Goal: Check status: Check status

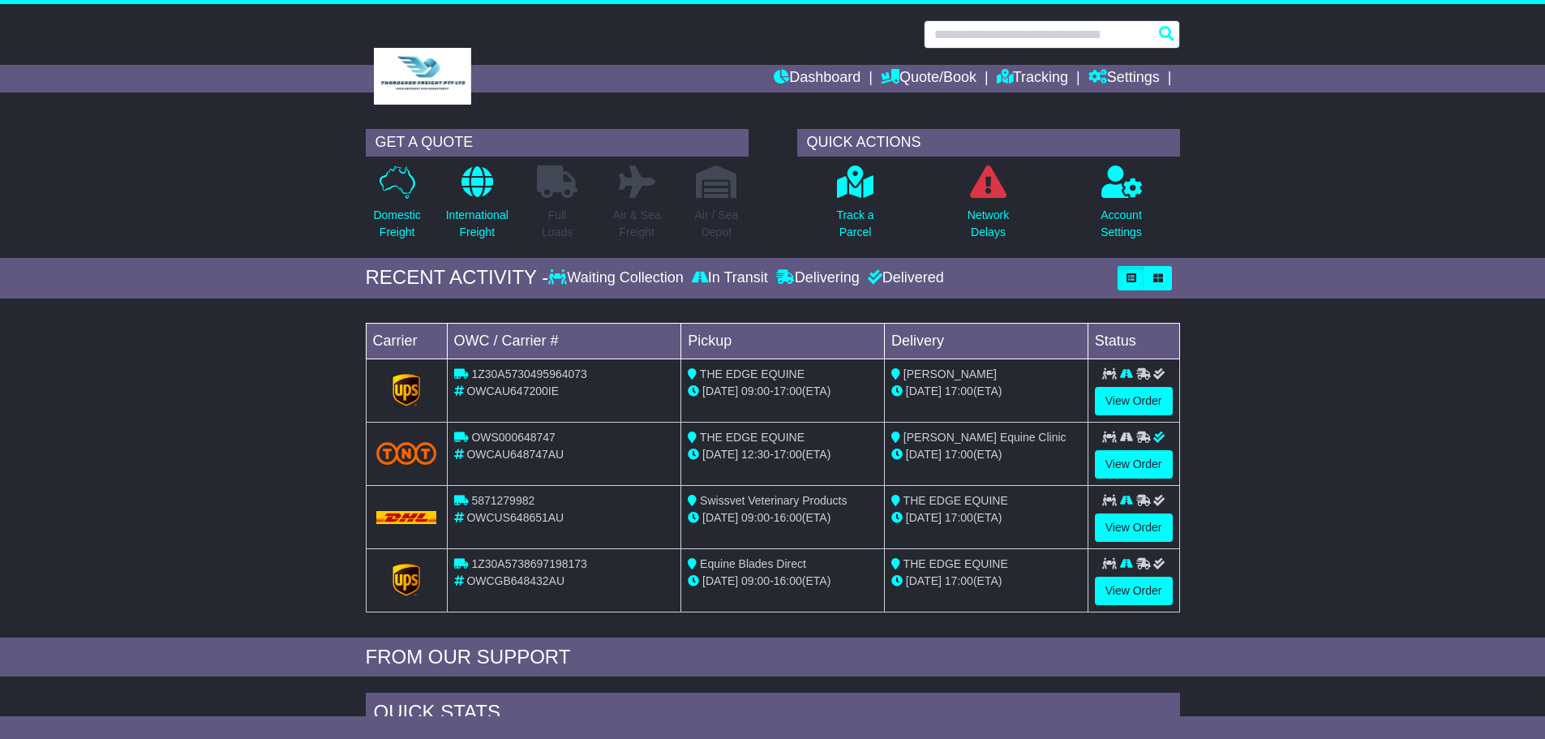
click at [1037, 36] on input "text" at bounding box center [1052, 34] width 256 height 28
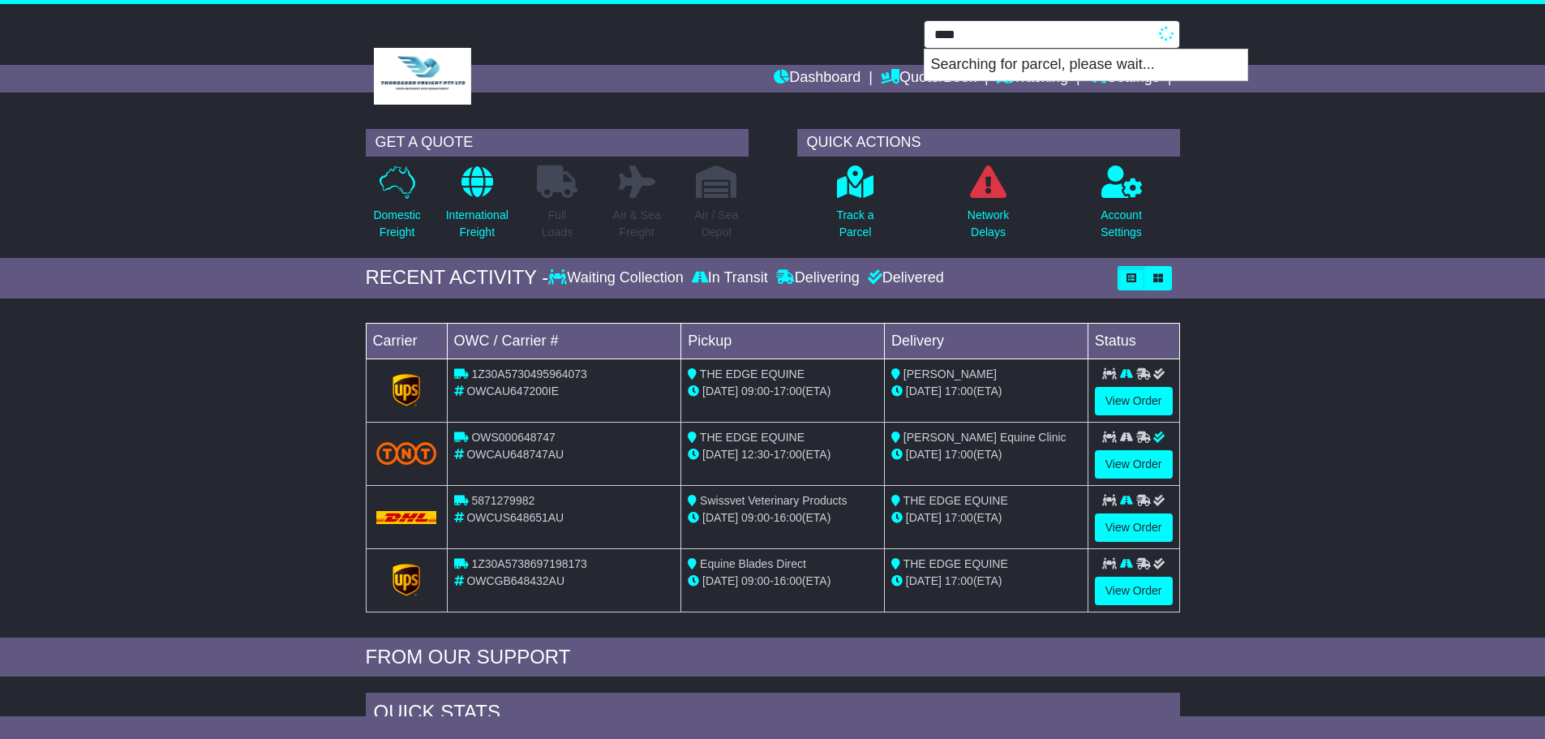
type input "****"
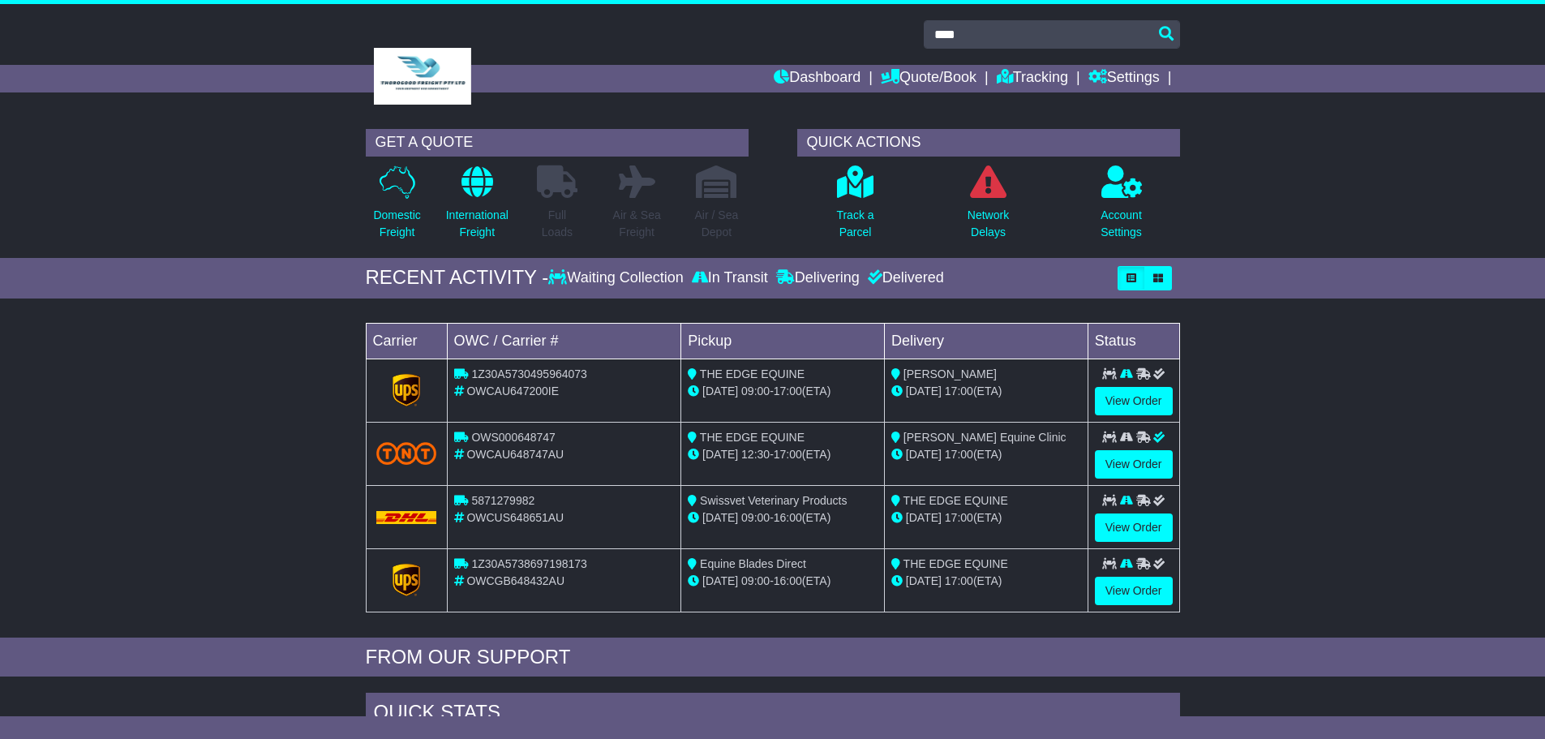
click at [1398, 140] on div "GET A QUOTE Domestic Freight International Freight Full Loads Air & Sea Freight…" at bounding box center [772, 189] width 1545 height 137
click at [927, 277] on div "Delivered" at bounding box center [904, 278] width 80 height 18
click at [1156, 274] on icon "button" at bounding box center [1158, 278] width 10 height 10
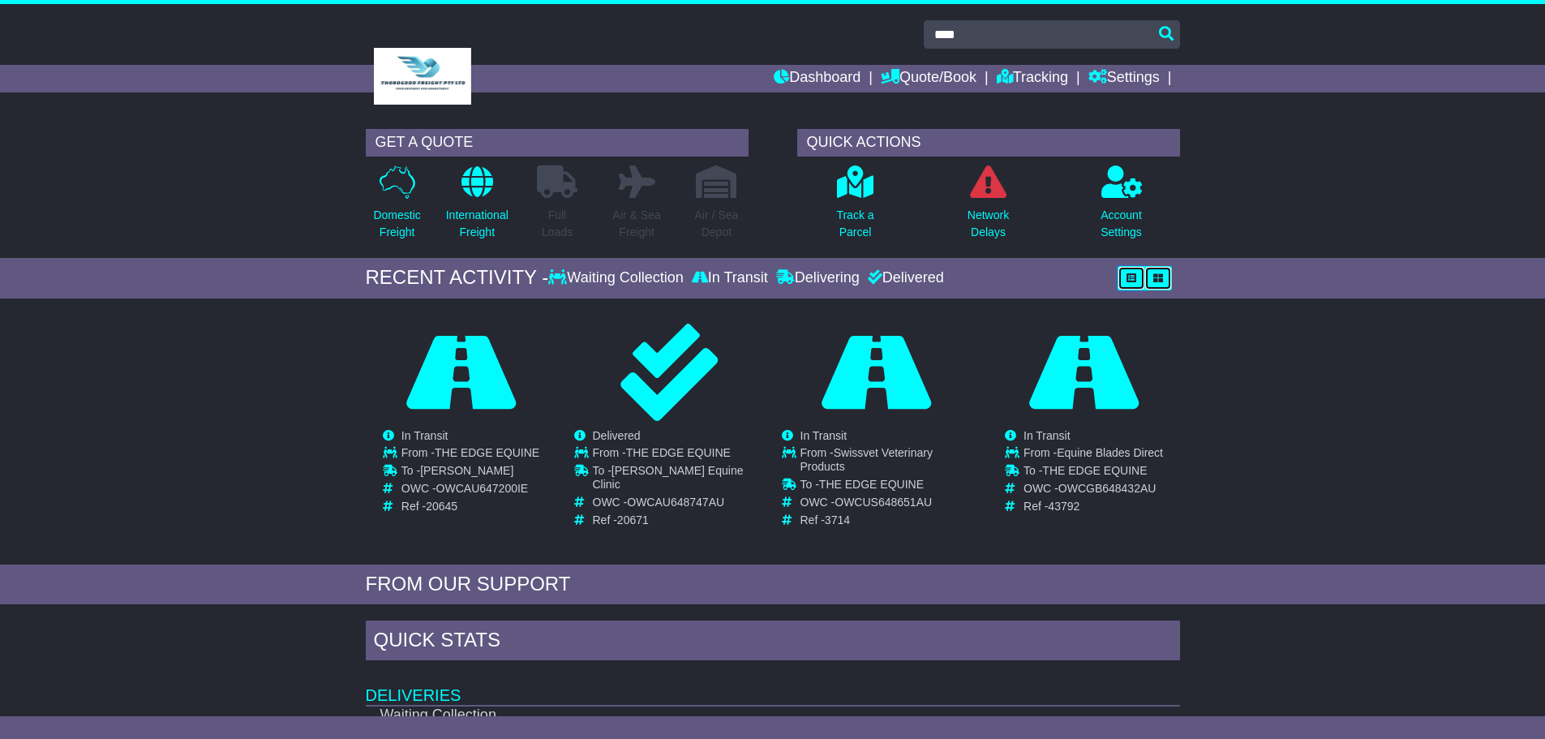
click at [1134, 278] on icon "button" at bounding box center [1132, 278] width 10 height 10
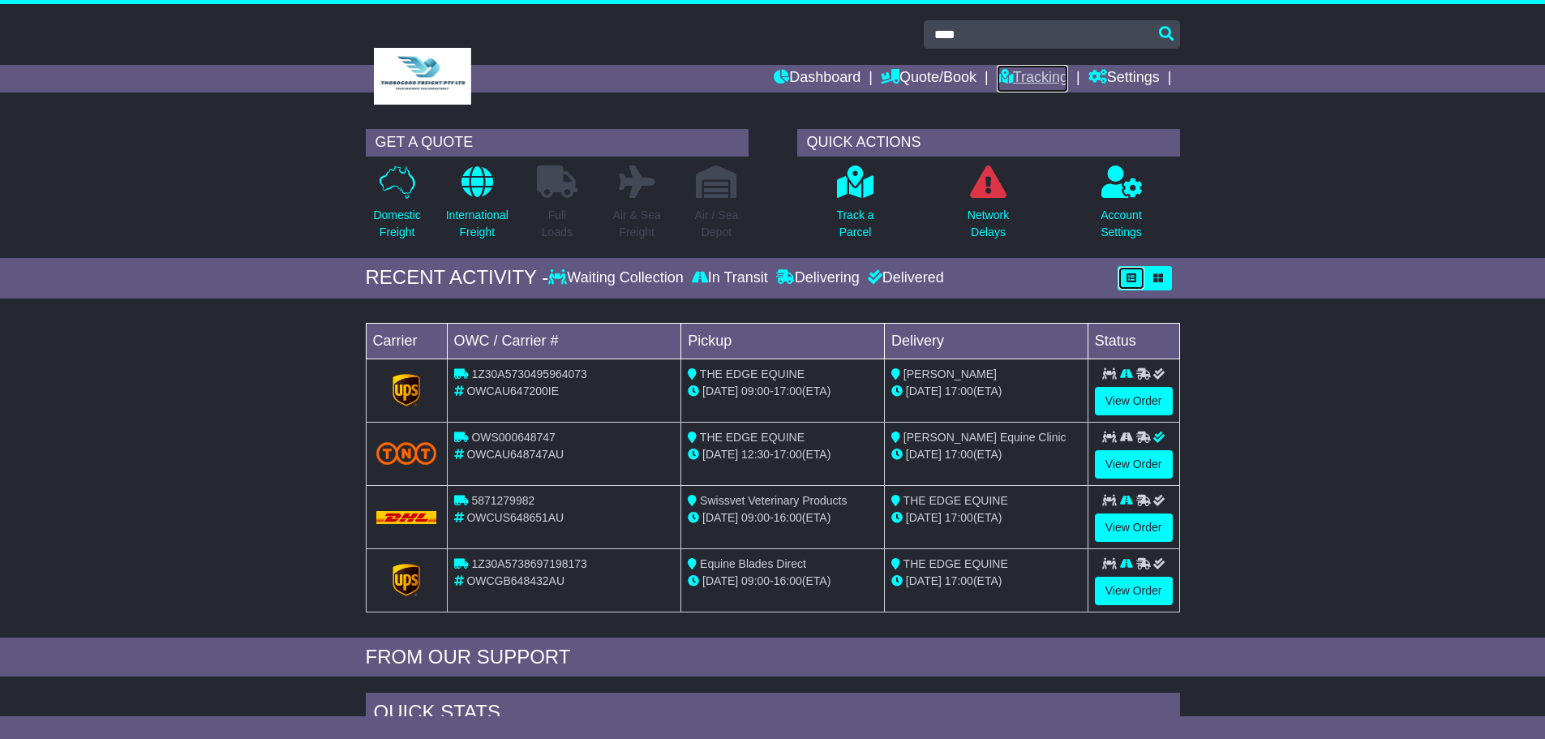
click at [1054, 75] on link "Tracking" at bounding box center [1032, 79] width 71 height 28
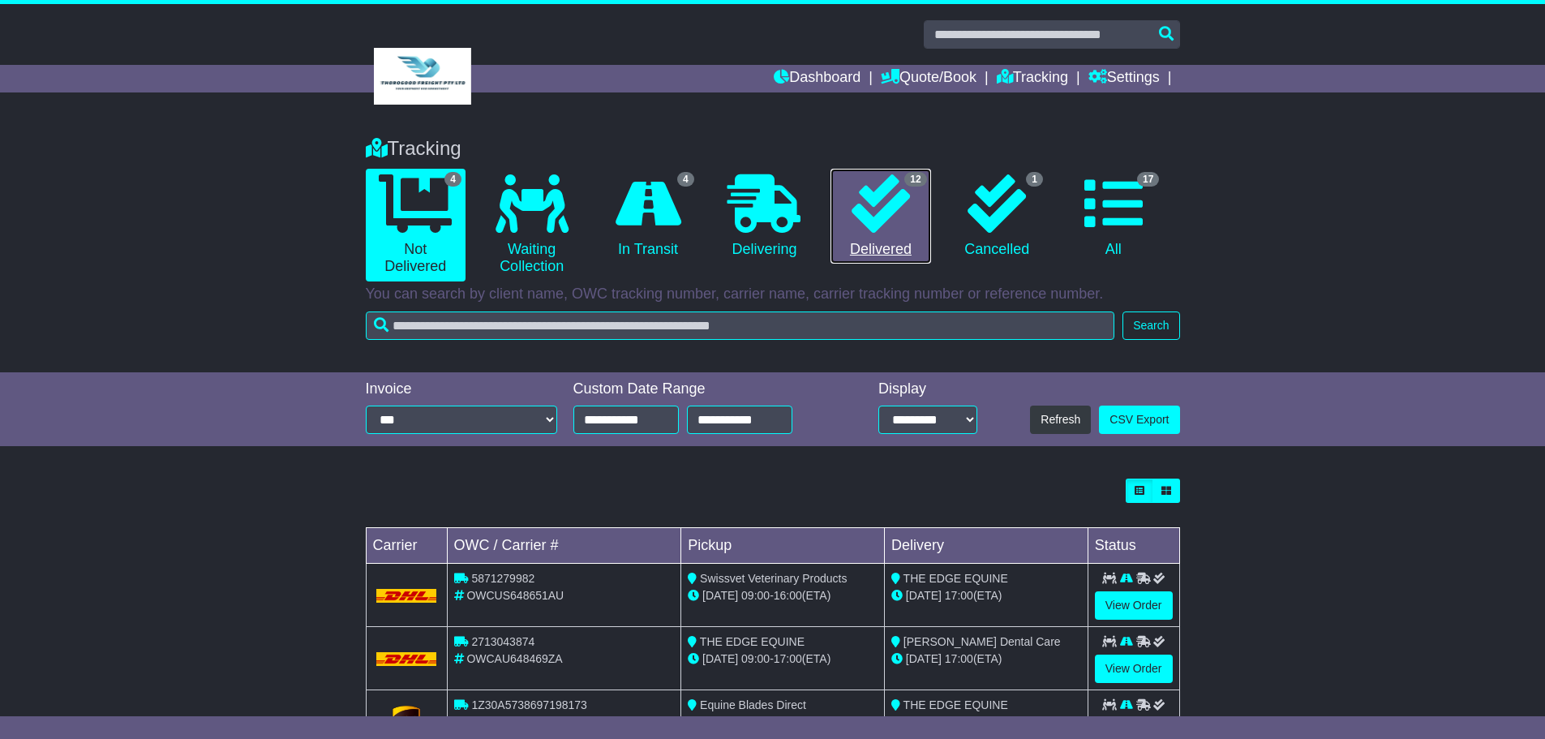
click at [891, 215] on icon at bounding box center [881, 203] width 58 height 58
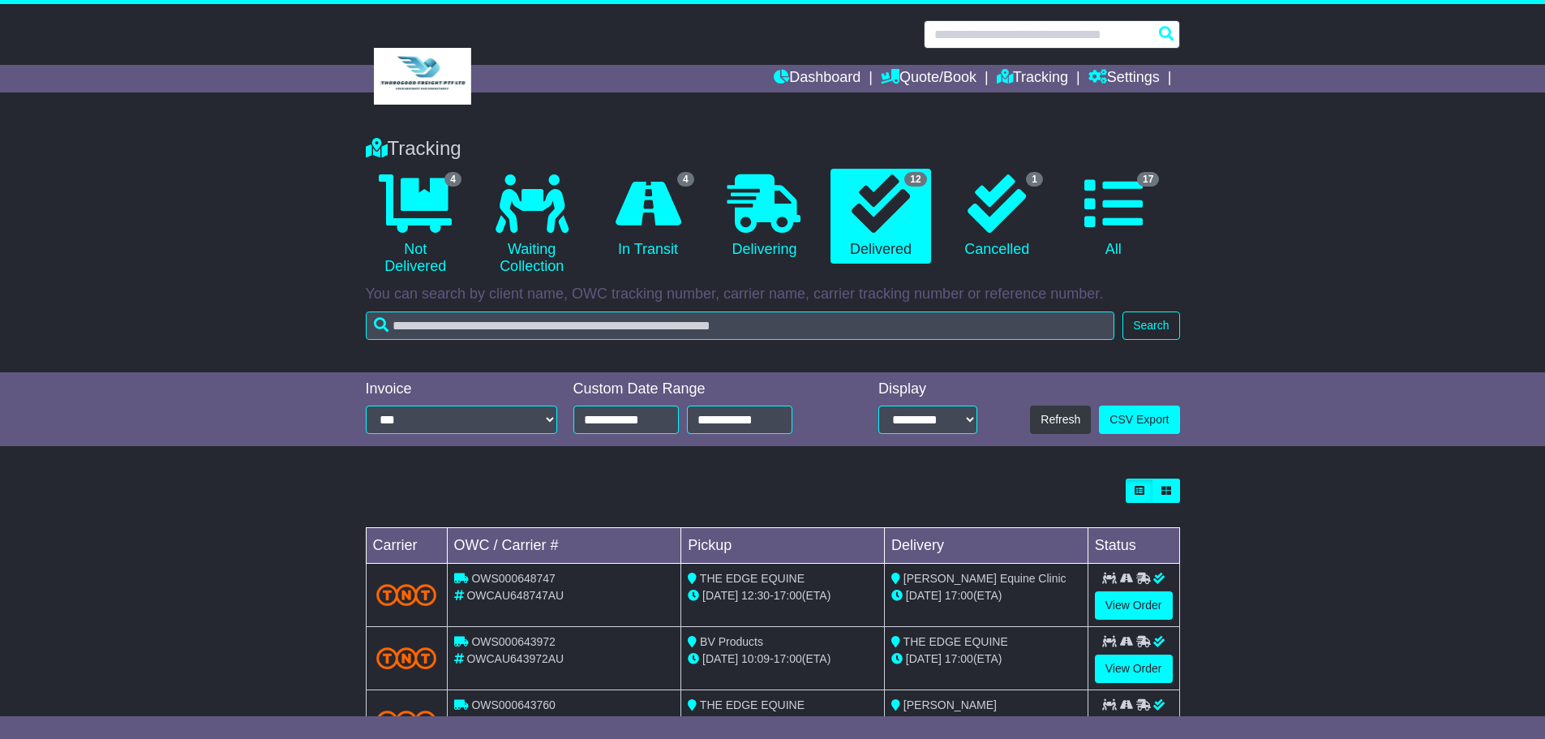
click at [1000, 34] on input "text" at bounding box center [1052, 34] width 256 height 28
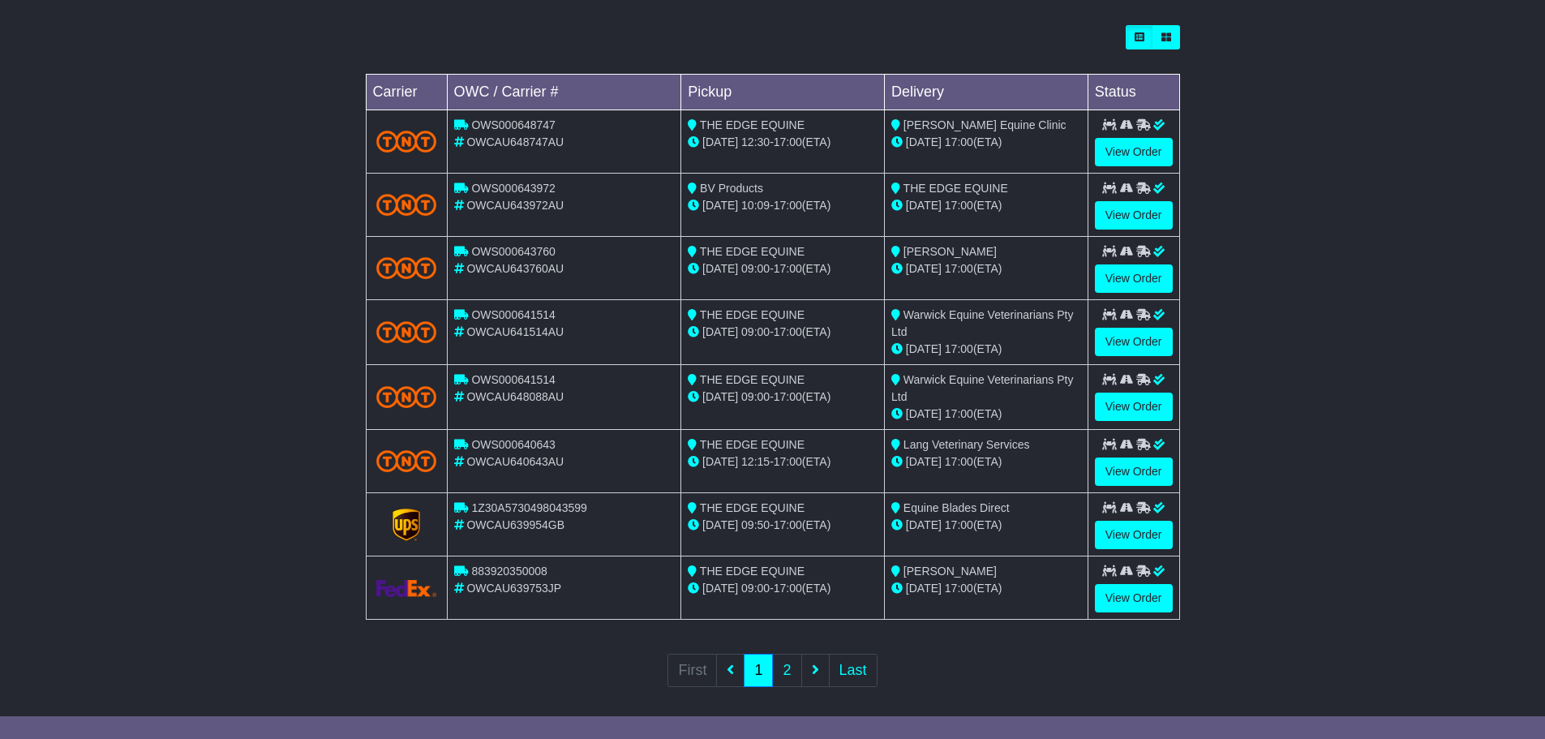
scroll to position [464, 0]
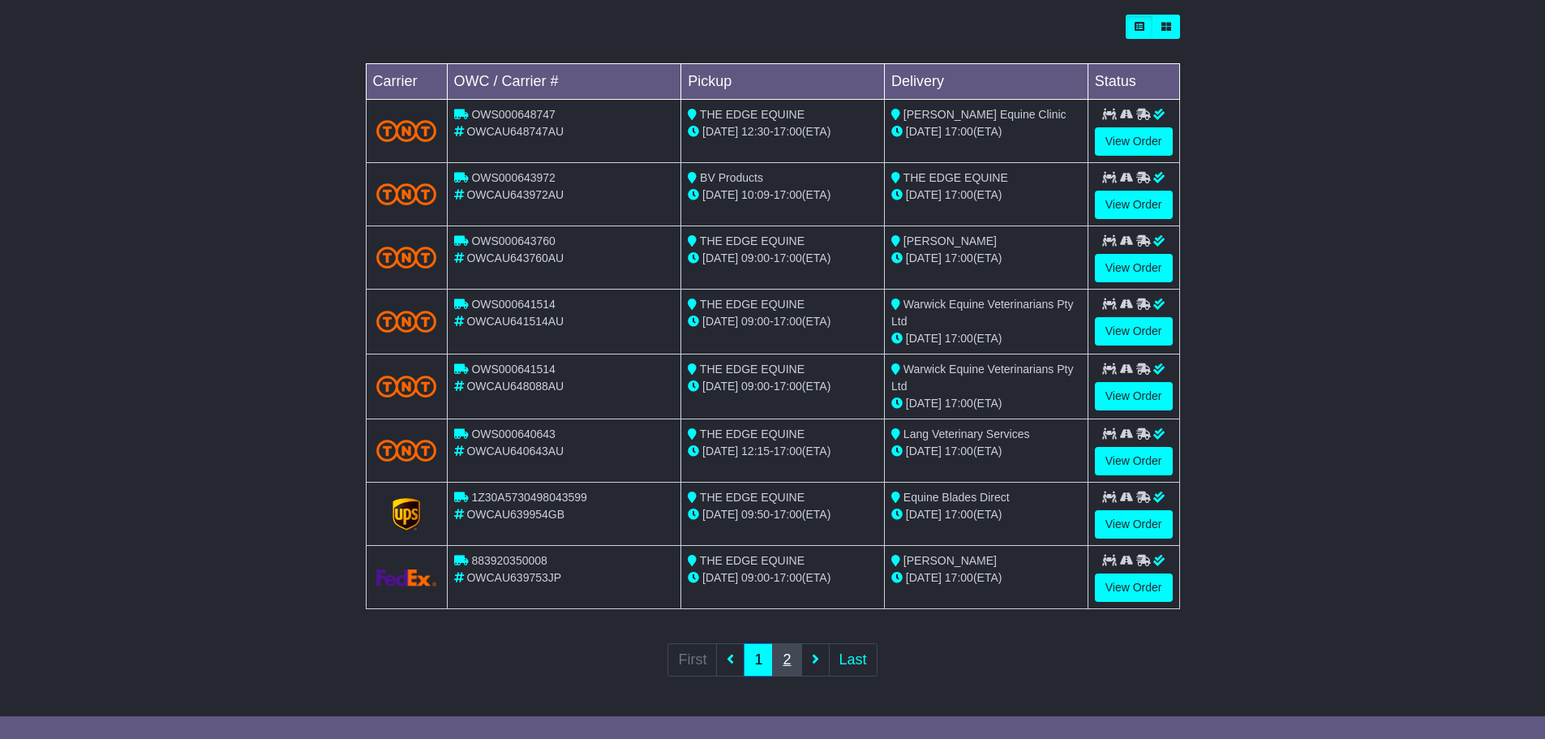
type input "****"
click at [788, 664] on link "2" at bounding box center [786, 659] width 29 height 33
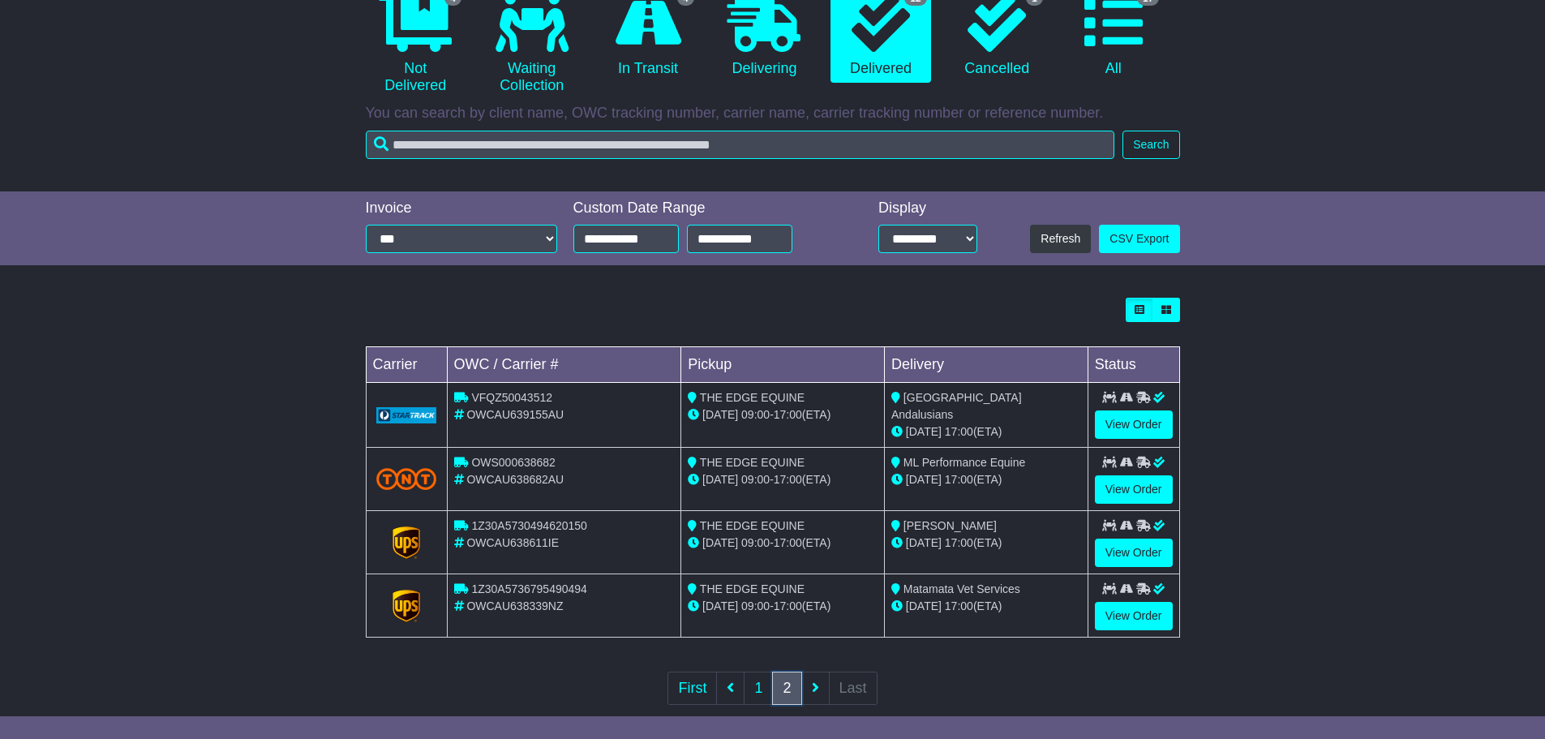
scroll to position [208, 0]
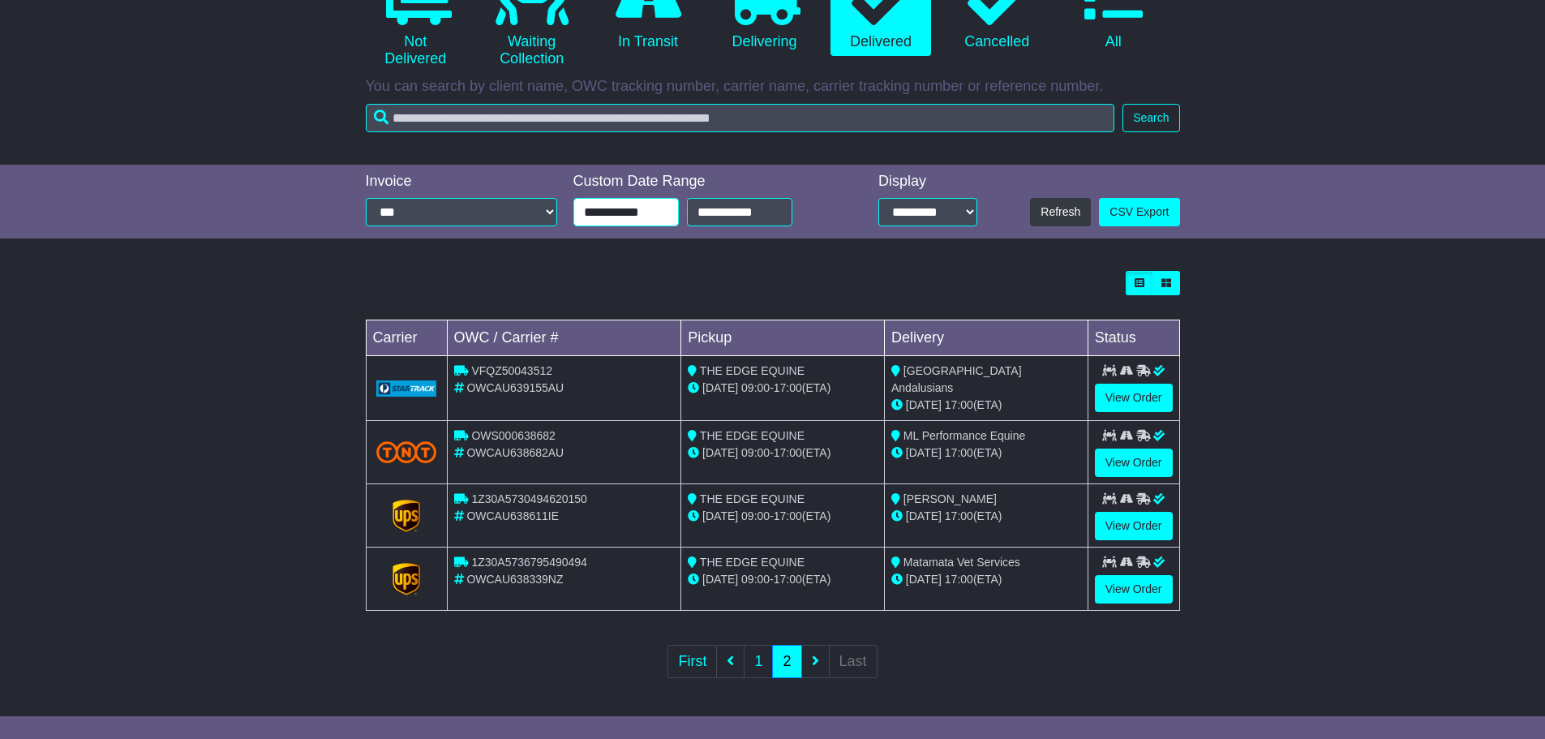
click at [665, 210] on input "**********" at bounding box center [625, 212] width 105 height 28
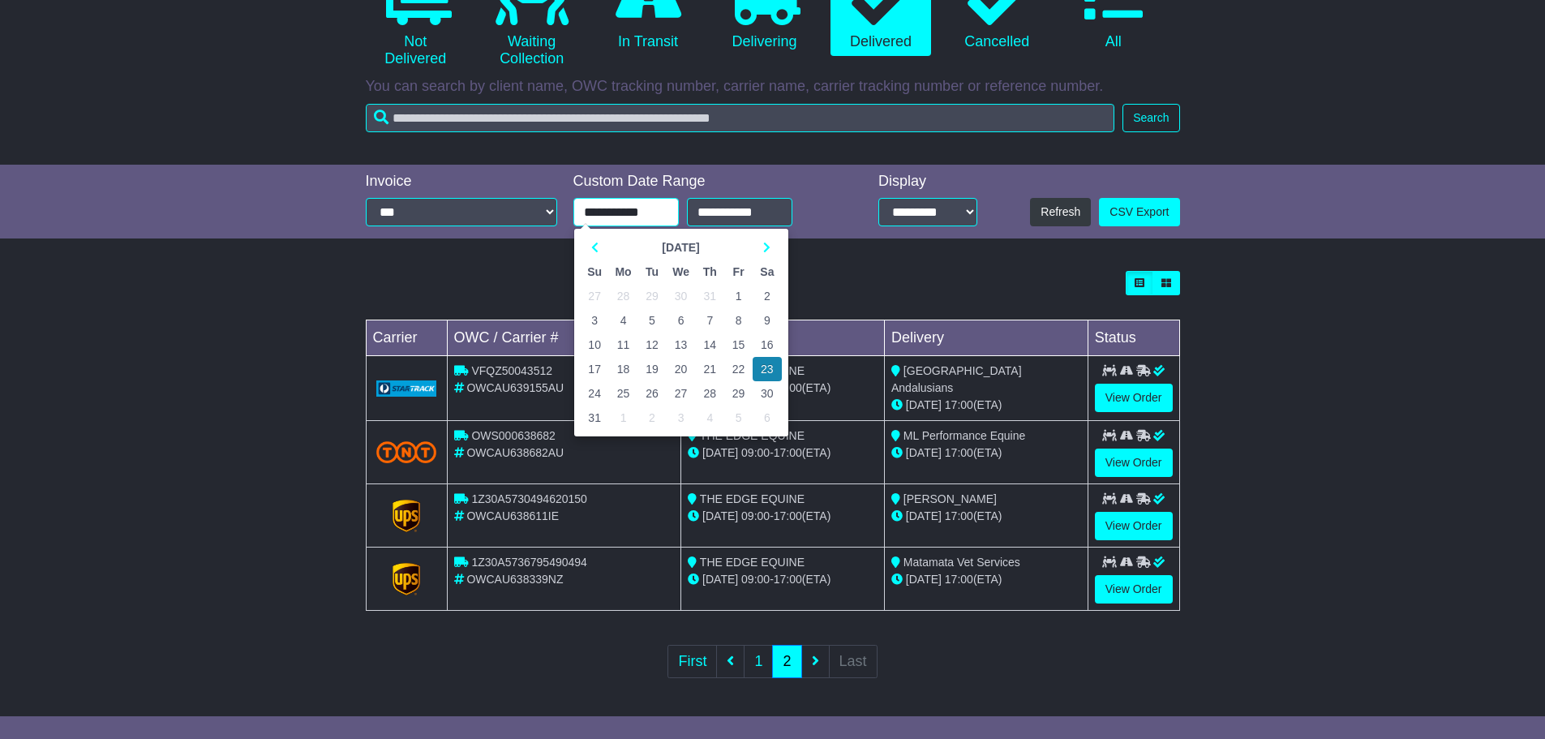
click at [741, 294] on td "1" at bounding box center [738, 296] width 28 height 24
type input "**********"
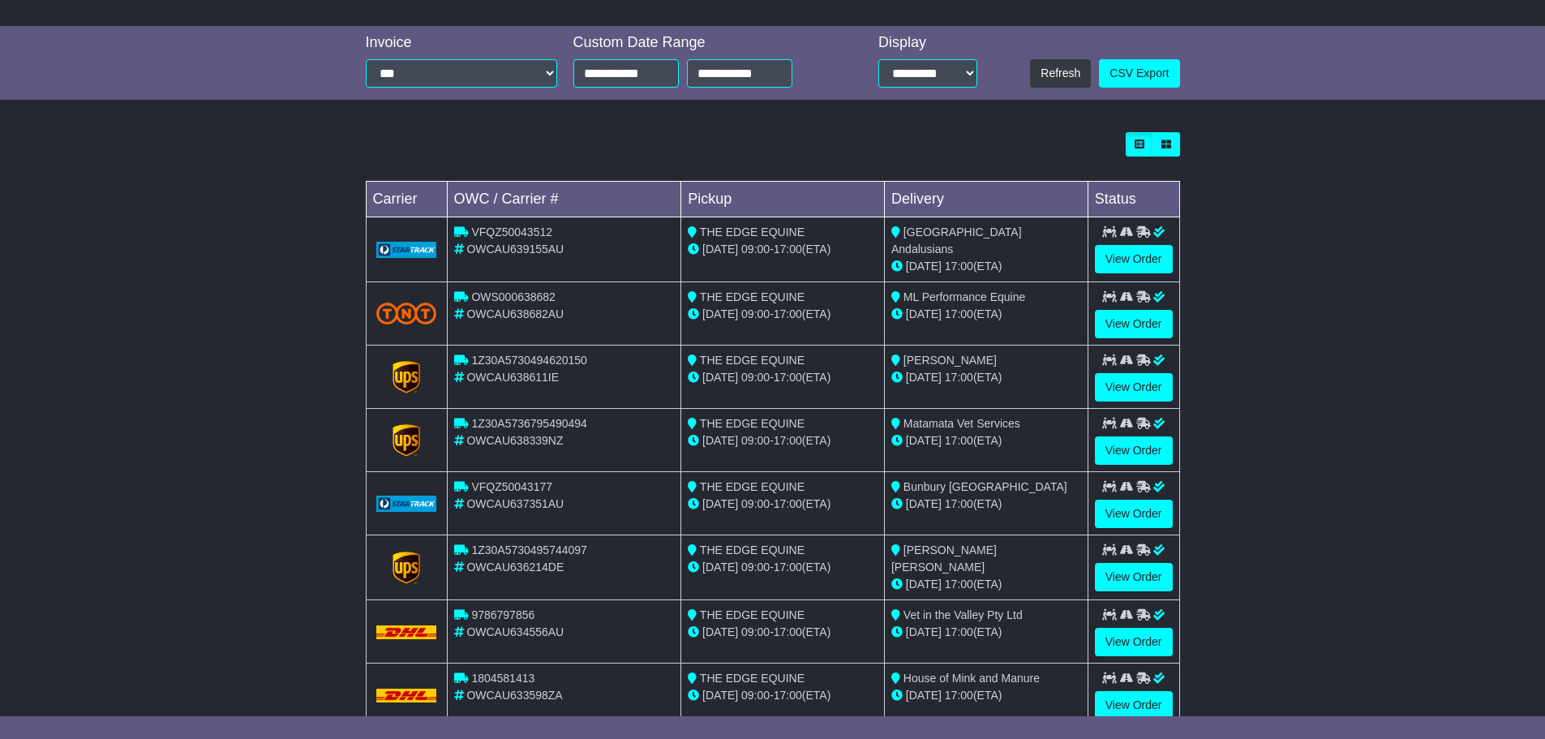
scroll to position [461, 0]
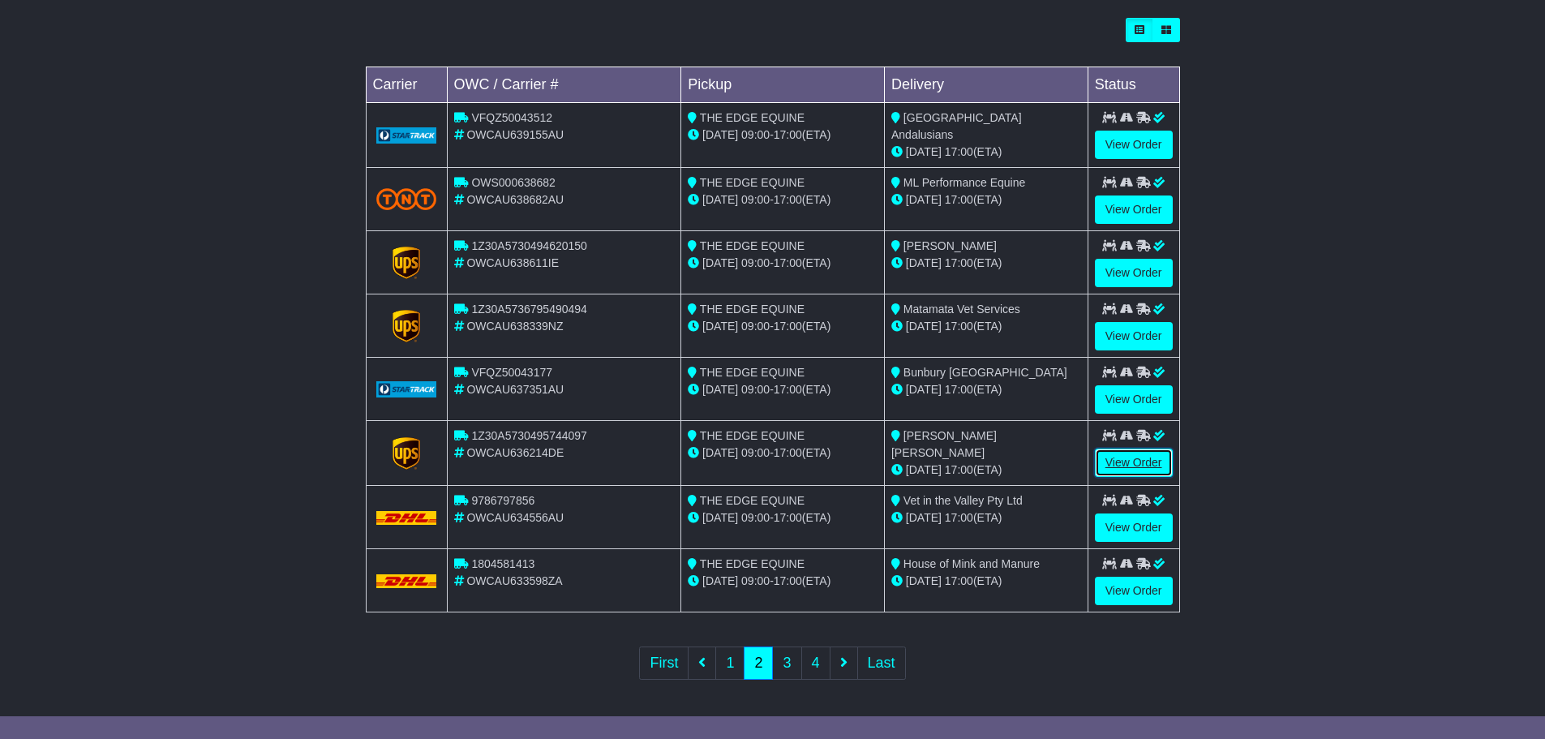
click at [1150, 463] on link "View Order" at bounding box center [1134, 463] width 78 height 28
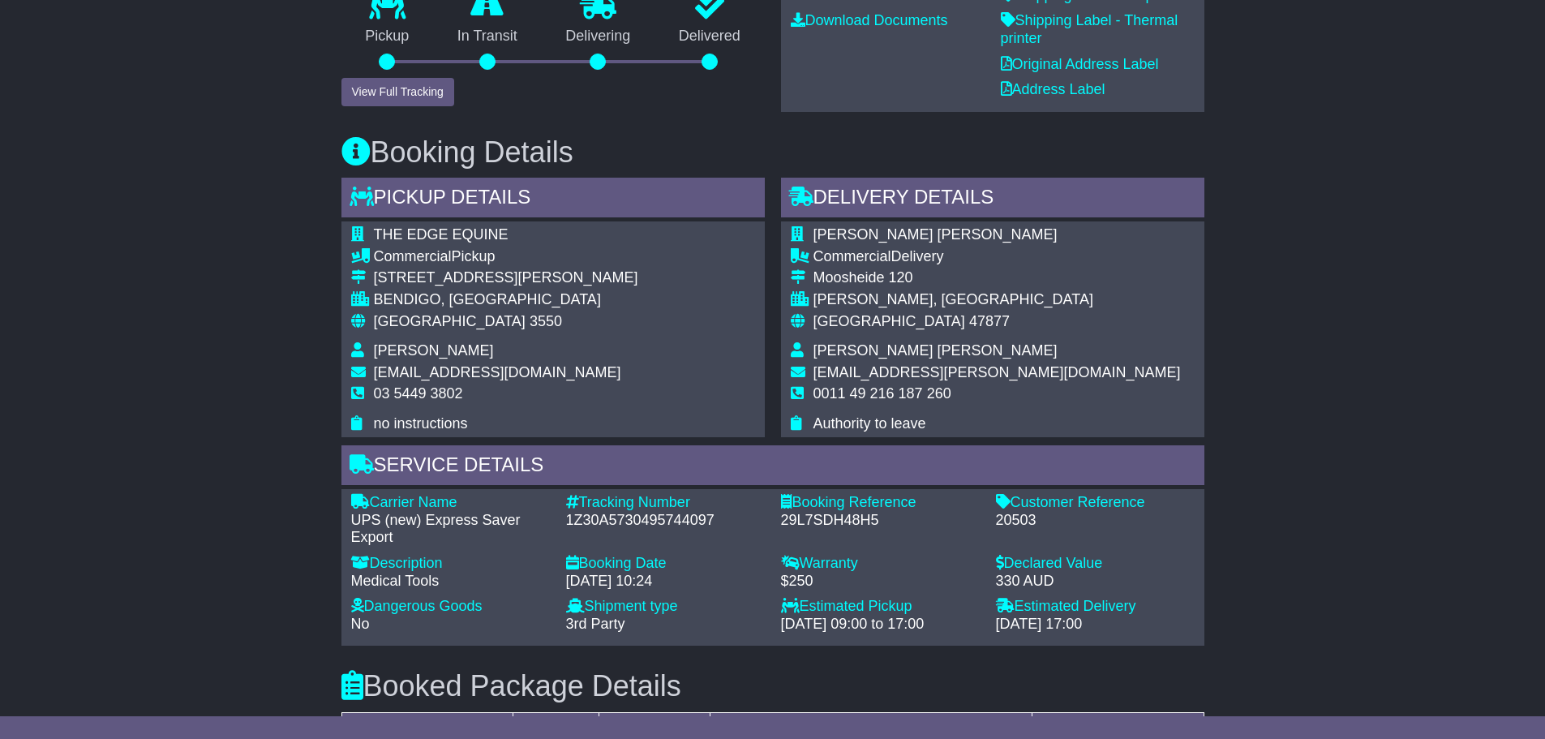
scroll to position [487, 0]
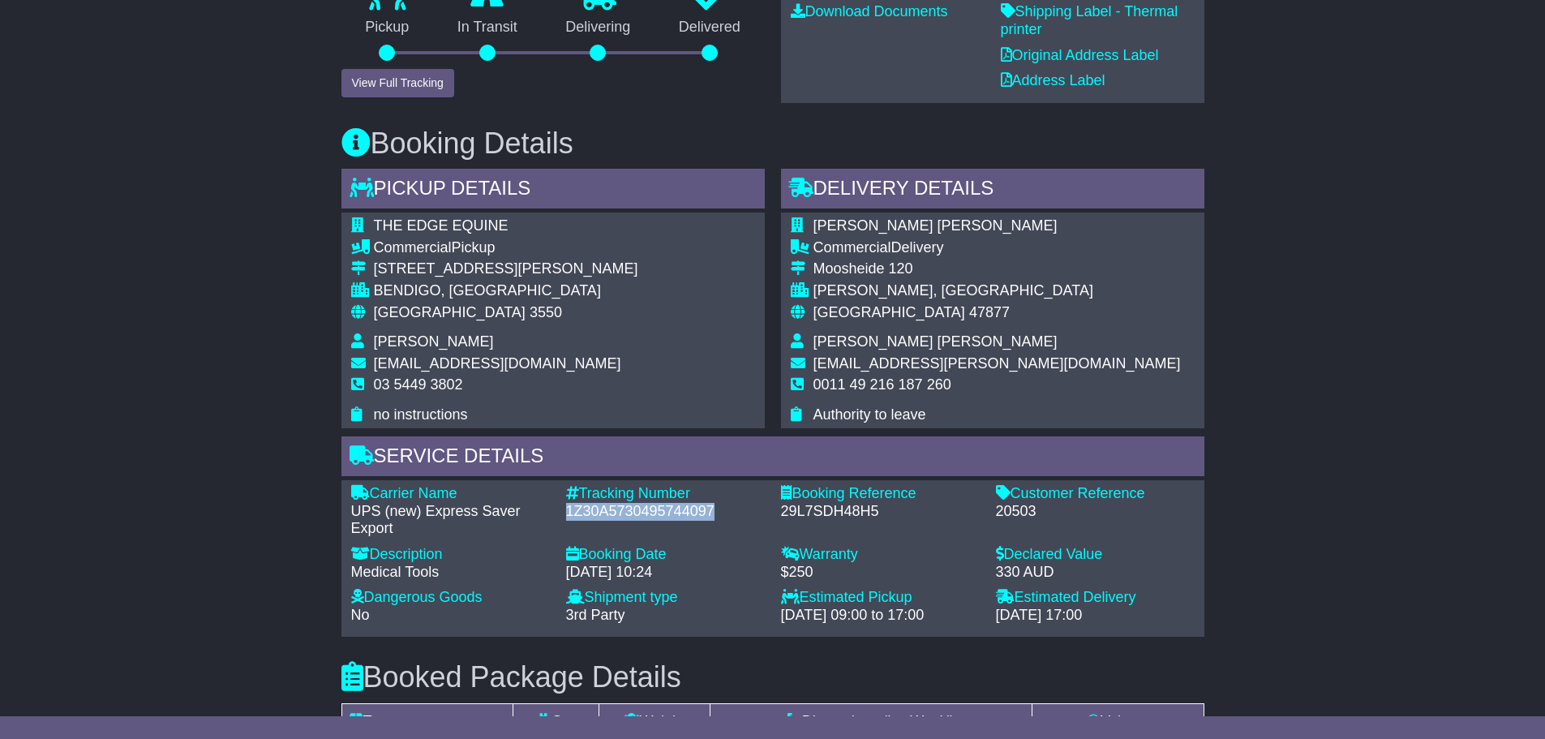
drag, startPoint x: 719, startPoint y: 506, endPoint x: 566, endPoint y: 512, distance: 152.6
click at [566, 512] on div "1Z30A5730495744097" at bounding box center [665, 512] width 199 height 18
copy div "1Z30A5730495744097"
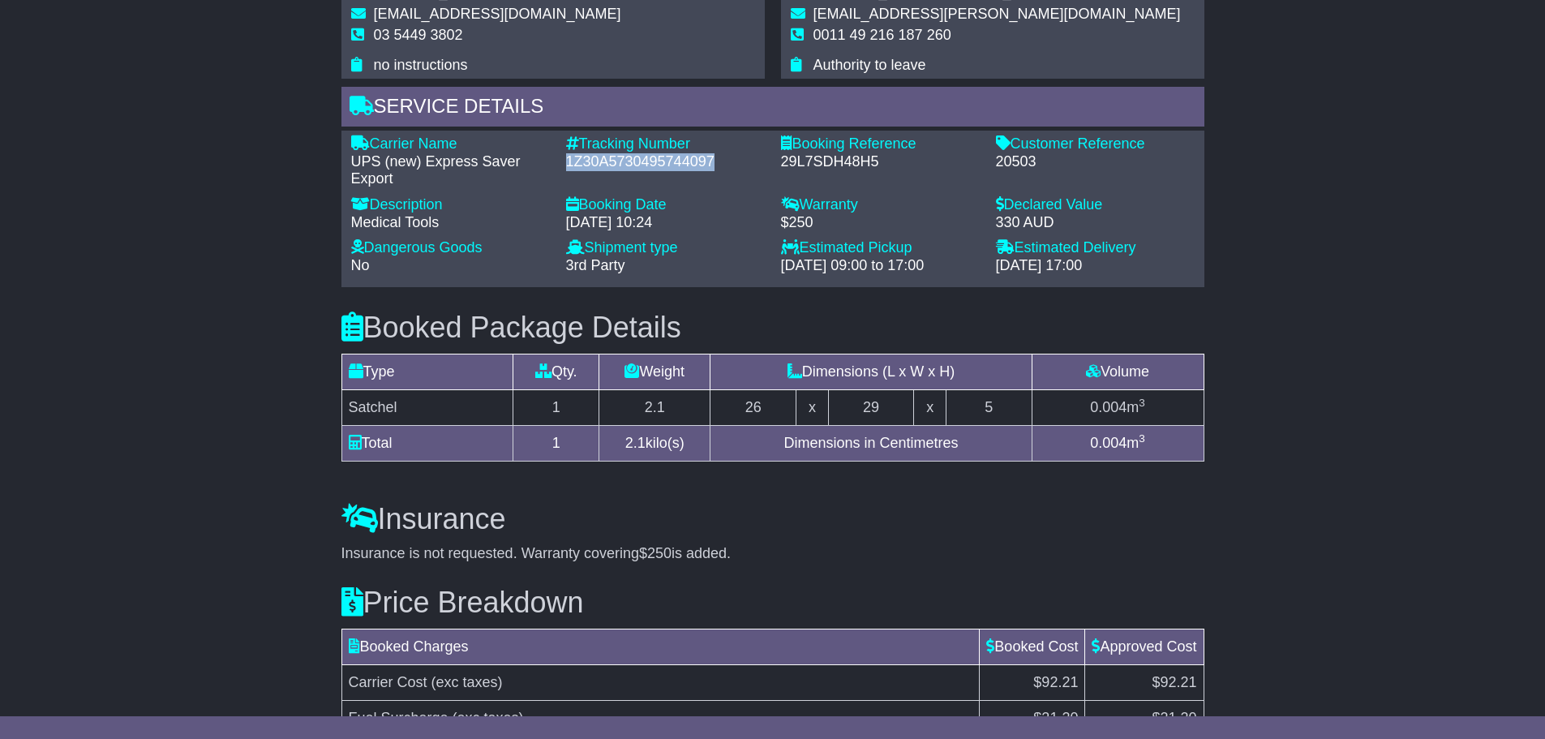
scroll to position [792, 0]
